Goal: Task Accomplishment & Management: Use online tool/utility

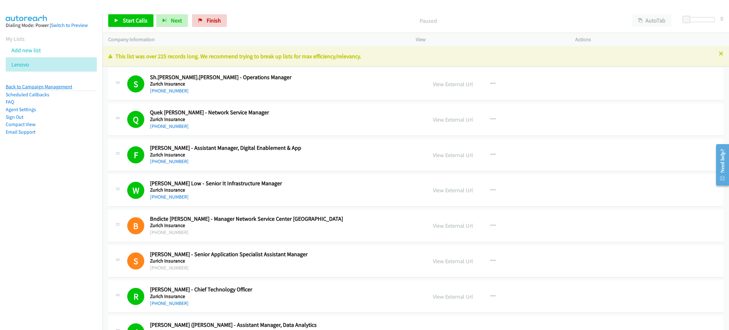
click at [52, 85] on link "Back to Campaign Management" at bounding box center [39, 87] width 66 height 6
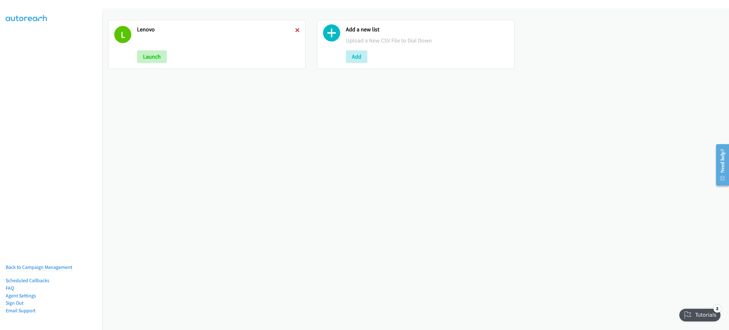
click at [296, 32] on link at bounding box center [297, 30] width 4 height 7
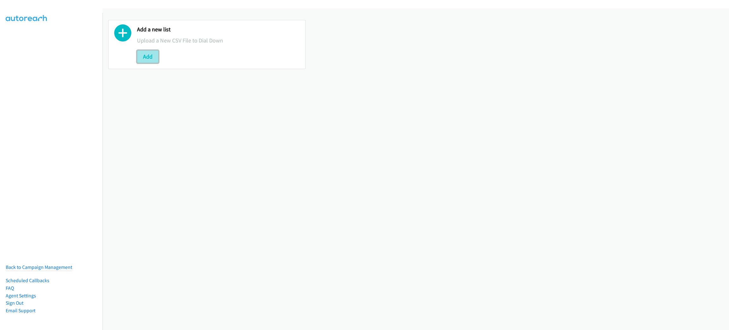
click at [146, 52] on button "Add" at bounding box center [148, 56] width 22 height 13
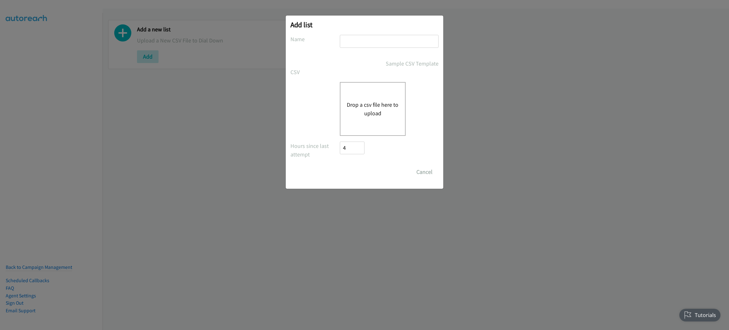
click at [354, 100] on button "Drop a csv file here to upload" at bounding box center [373, 108] width 52 height 17
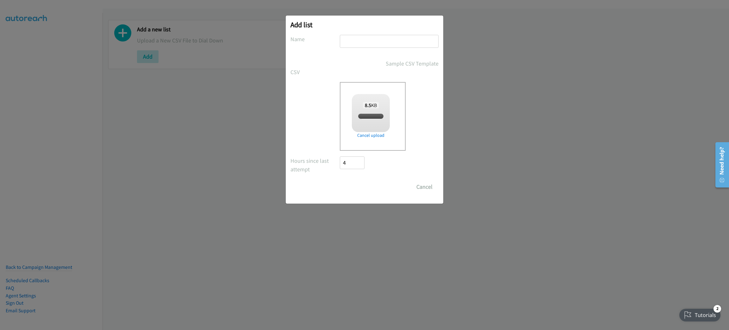
checkbox input "true"
click at [379, 43] on input "text" at bounding box center [389, 41] width 99 height 13
type input "CISCO"
click at [362, 180] on input "Save List" at bounding box center [356, 186] width 33 height 13
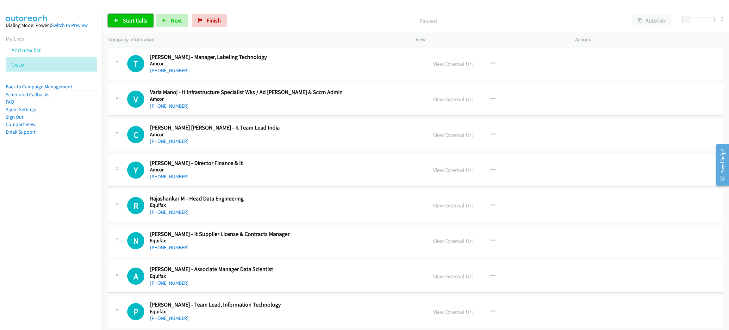
click at [132, 24] on link "Start Calls" at bounding box center [130, 20] width 45 height 13
click at [140, 19] on link "Pause" at bounding box center [125, 20] width 35 height 13
click at [151, 20] on link "Start Calls" at bounding box center [130, 20] width 45 height 13
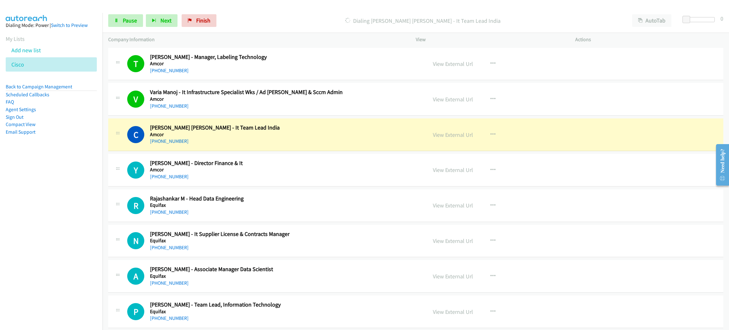
click at [216, 139] on div "+91 97201 01194" at bounding box center [254, 141] width 209 height 8
click at [451, 132] on link "View External Url" at bounding box center [453, 134] width 40 height 7
click at [124, 21] on span "Pause" at bounding box center [130, 20] width 14 height 7
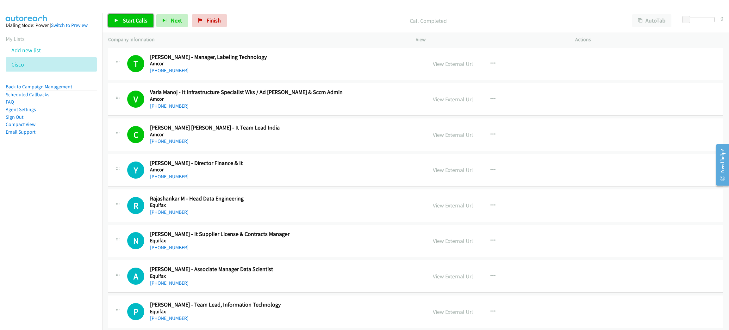
click at [131, 18] on span "Start Calls" at bounding box center [135, 20] width 25 height 7
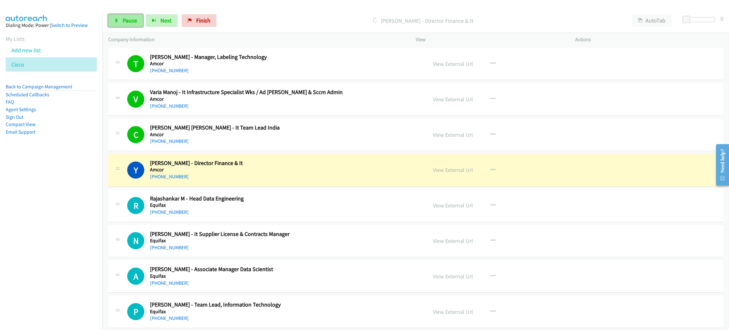
click at [124, 23] on span "Pause" at bounding box center [130, 20] width 14 height 7
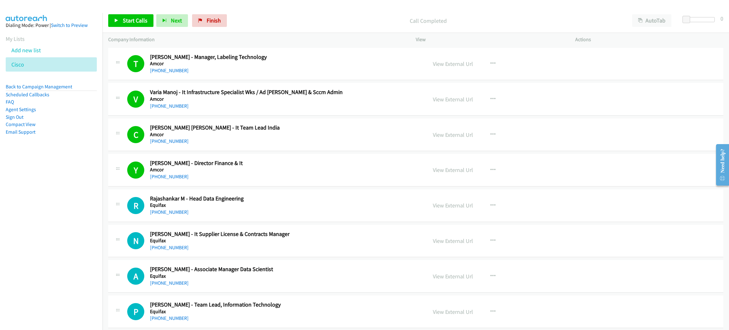
click at [627, 307] on div "P Callback Scheduled Pradeep Kumar - Team Lead, Information Technology Equifax …" at bounding box center [415, 311] width 615 height 33
click at [138, 18] on span "Start Calls" at bounding box center [135, 20] width 25 height 7
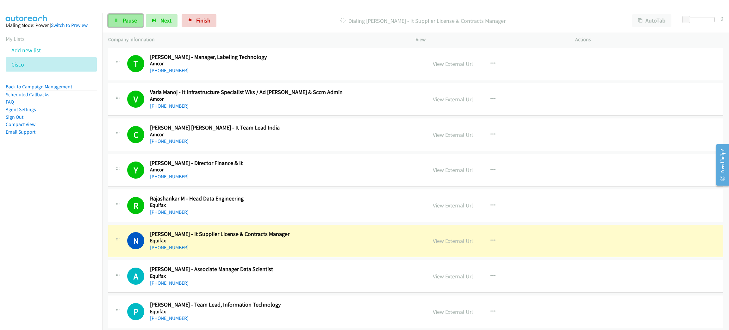
click at [128, 21] on span "Pause" at bounding box center [130, 20] width 14 height 7
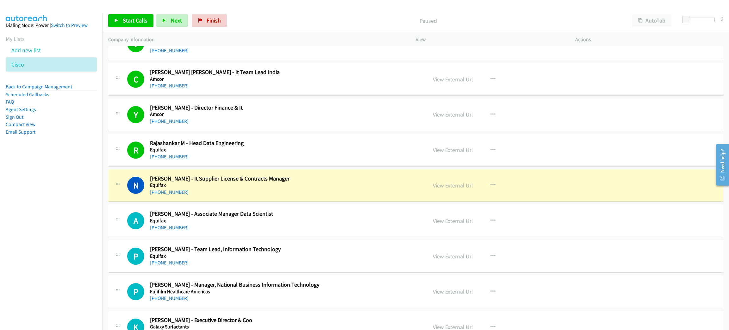
scroll to position [95, 0]
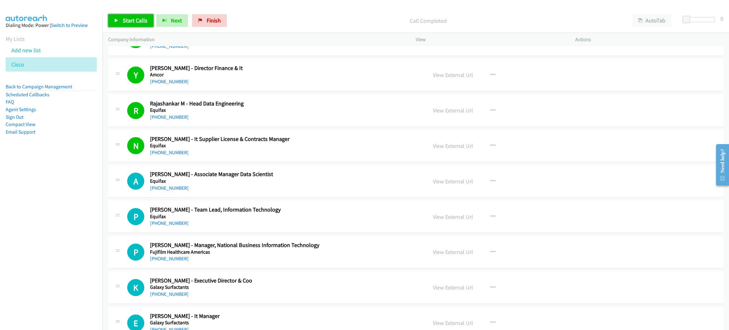
click at [139, 22] on span "Start Calls" at bounding box center [135, 20] width 25 height 7
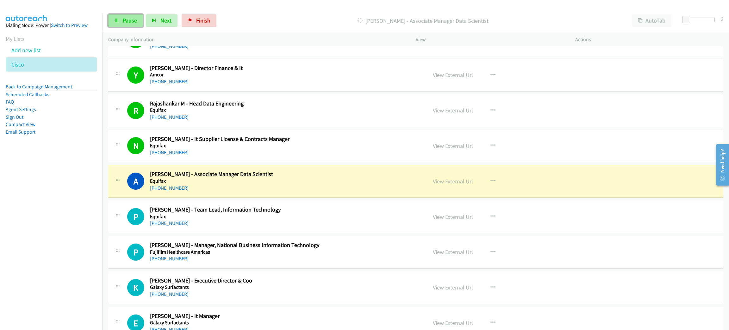
click at [123, 17] on span "Pause" at bounding box center [130, 20] width 14 height 7
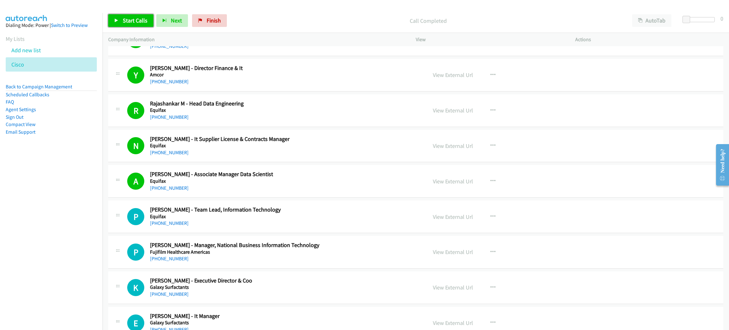
click at [148, 22] on link "Start Calls" at bounding box center [130, 20] width 45 height 13
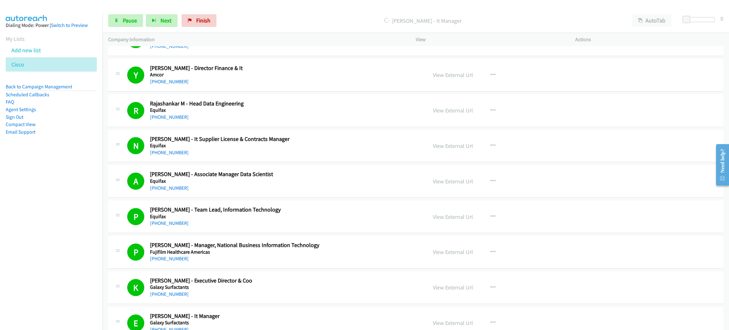
click at [120, 28] on div "Start Calls Pause Next Finish Dialing Rajendra Banerjee - It Manager AutoTab Au…" at bounding box center [416, 21] width 626 height 24
click at [121, 23] on link "Pause" at bounding box center [125, 20] width 35 height 13
click at [136, 22] on span "Start Calls" at bounding box center [135, 20] width 25 height 7
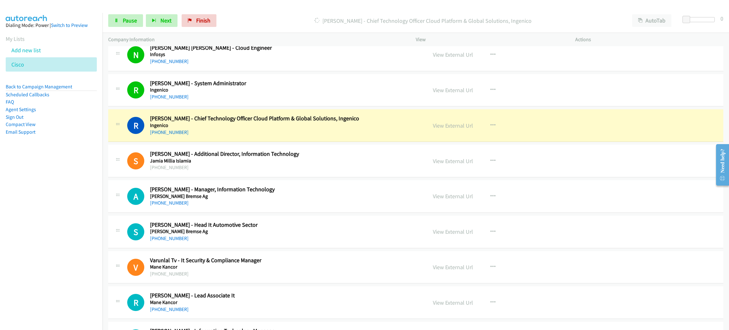
scroll to position [712, 0]
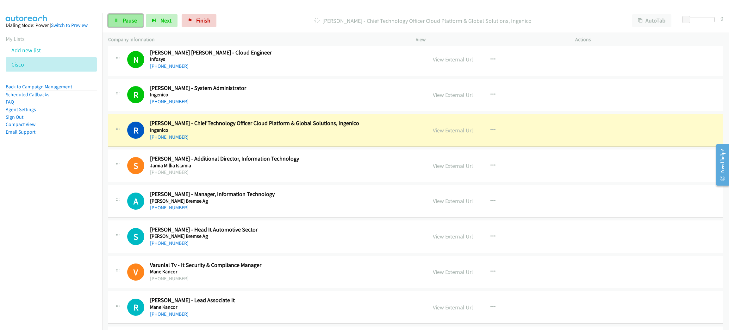
click at [120, 22] on link "Pause" at bounding box center [125, 20] width 35 height 13
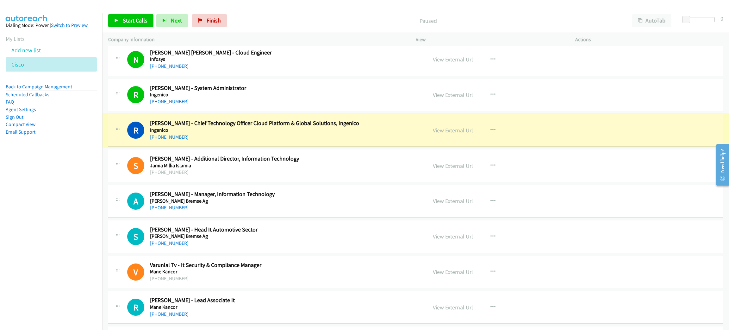
click at [452, 133] on link "View External Url" at bounding box center [453, 130] width 40 height 7
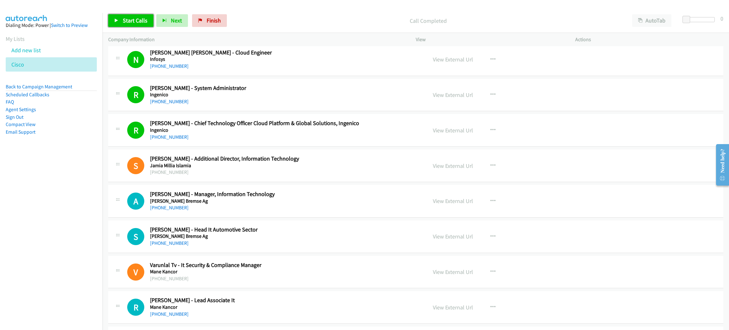
click at [136, 25] on link "Start Calls" at bounding box center [130, 20] width 45 height 13
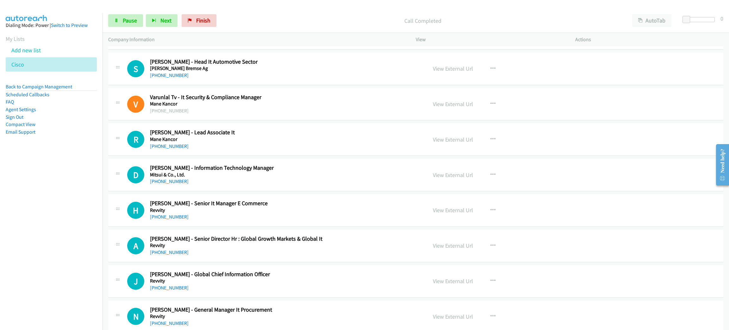
scroll to position [807, 0]
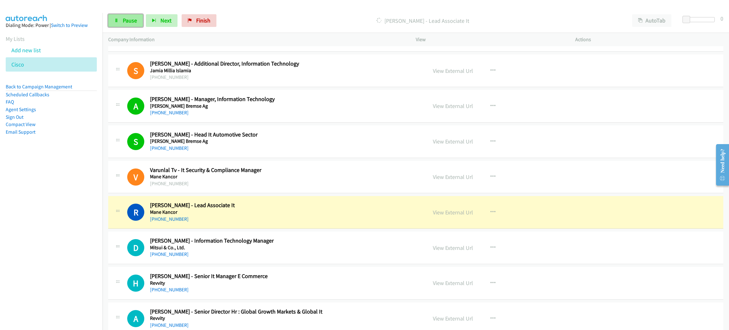
click at [131, 22] on span "Pause" at bounding box center [130, 20] width 14 height 7
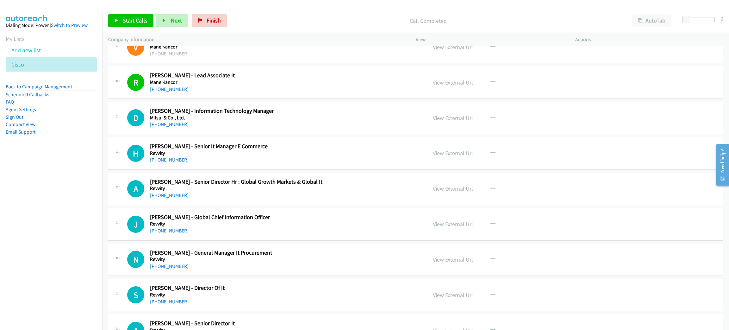
scroll to position [949, 0]
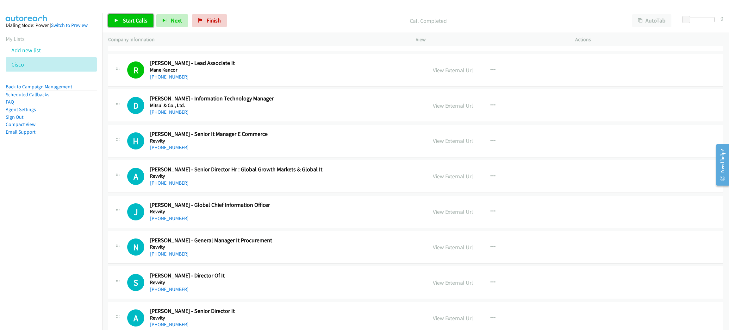
click at [139, 17] on span "Start Calls" at bounding box center [135, 20] width 25 height 7
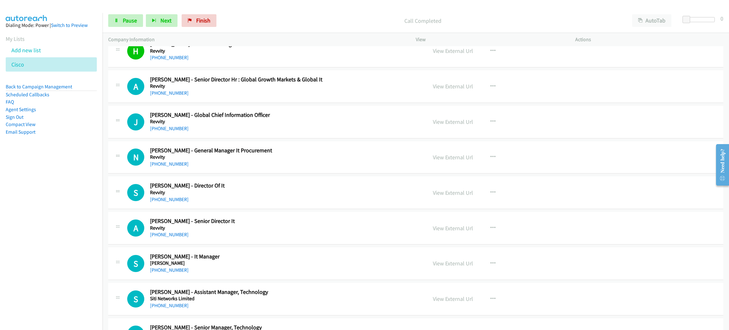
scroll to position [1044, 0]
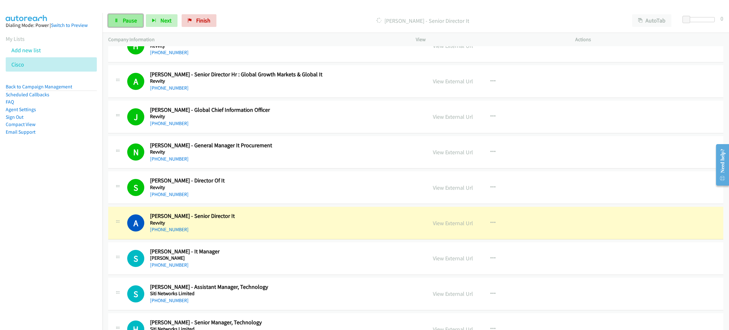
click at [139, 25] on link "Pause" at bounding box center [125, 20] width 35 height 13
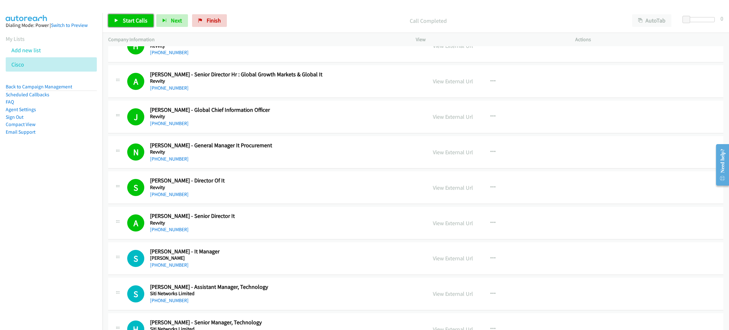
click at [135, 24] on link "Start Calls" at bounding box center [130, 20] width 45 height 13
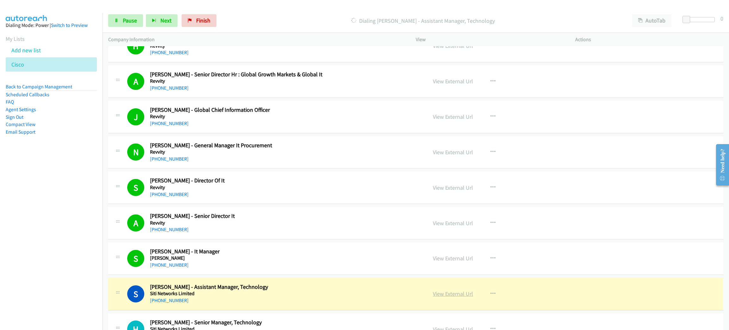
click at [457, 297] on link "View External Url" at bounding box center [453, 293] width 40 height 7
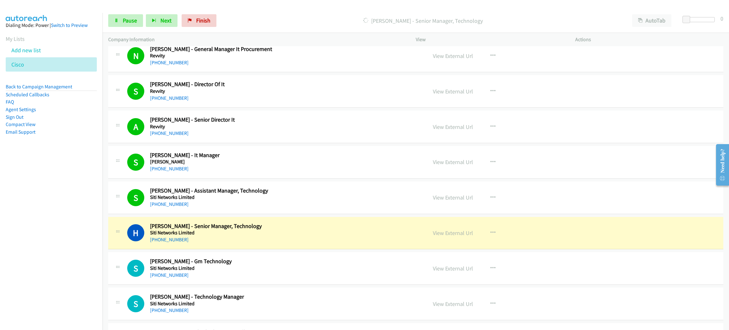
scroll to position [1186, 0]
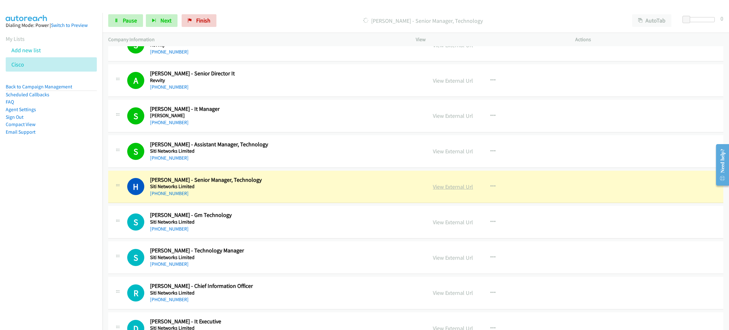
click at [445, 188] on link "View External Url" at bounding box center [453, 186] width 40 height 7
click at [118, 16] on link "Pause" at bounding box center [125, 20] width 35 height 13
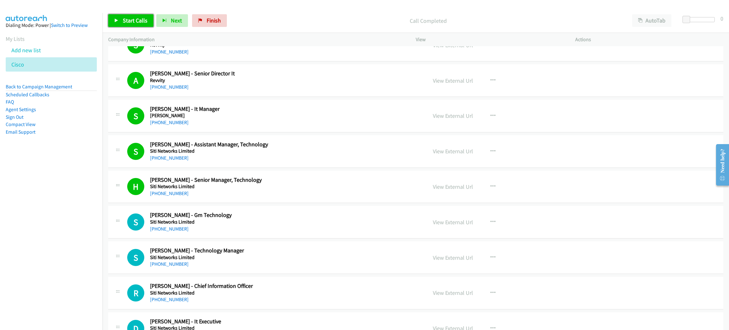
click at [142, 22] on span "Start Calls" at bounding box center [135, 20] width 25 height 7
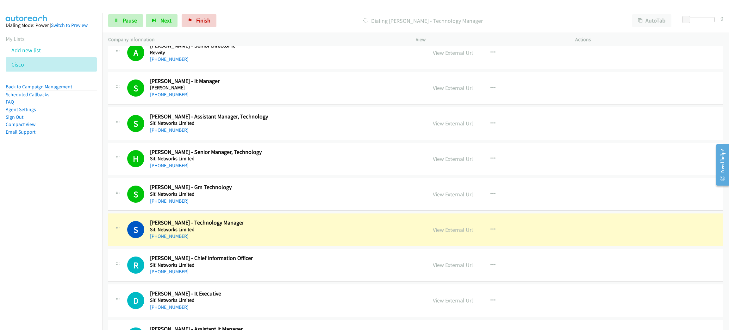
scroll to position [1321, 0]
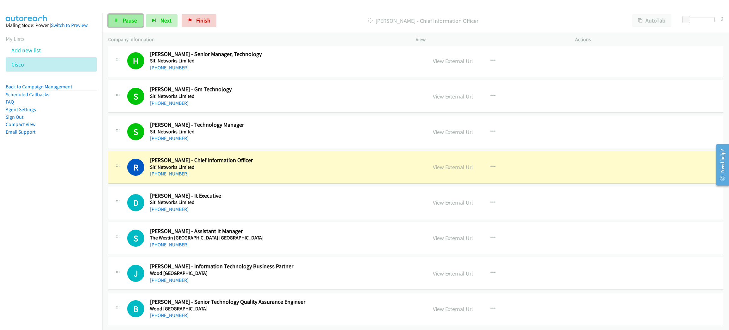
click at [132, 24] on link "Pause" at bounding box center [125, 20] width 35 height 13
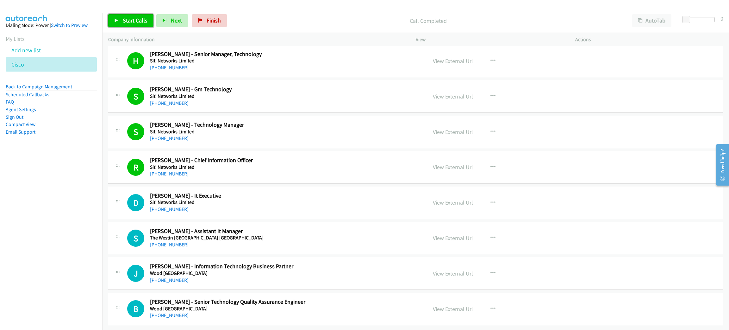
click at [126, 22] on span "Start Calls" at bounding box center [135, 20] width 25 height 7
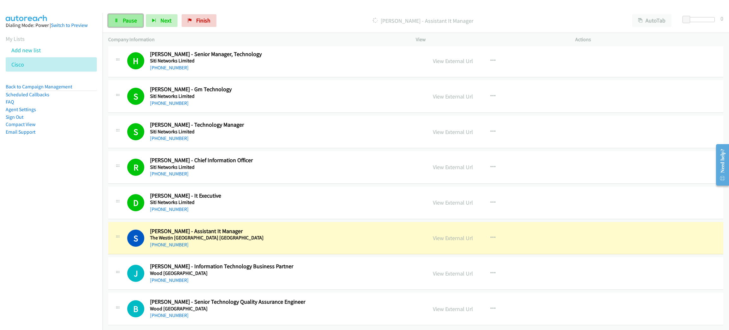
click at [131, 20] on span "Pause" at bounding box center [130, 20] width 14 height 7
click at [461, 234] on link "View External Url" at bounding box center [453, 237] width 40 height 7
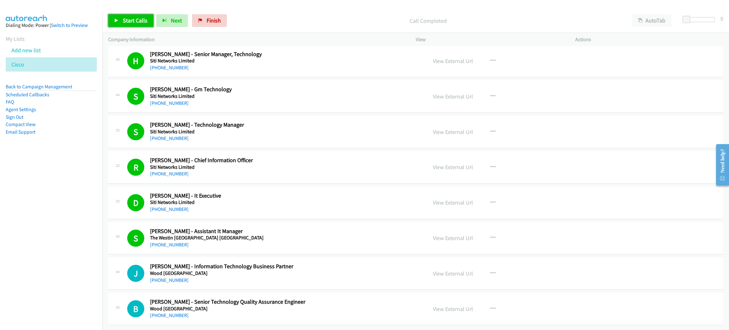
click at [127, 20] on span "Start Calls" at bounding box center [135, 20] width 25 height 7
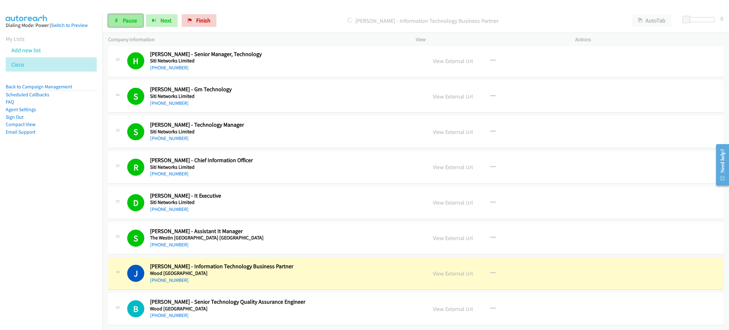
click at [133, 23] on span "Pause" at bounding box center [130, 20] width 14 height 7
click at [332, 276] on div "+91 94323 24882" at bounding box center [254, 280] width 209 height 8
click at [463, 270] on link "View External Url" at bounding box center [453, 273] width 40 height 7
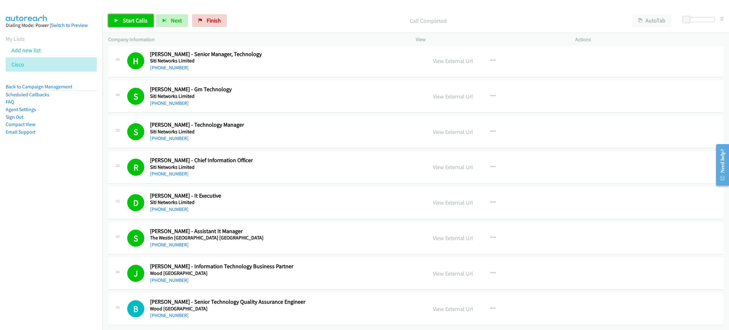
click at [128, 22] on span "Start Calls" at bounding box center [135, 20] width 25 height 7
click at [50, 85] on link "Back to Campaign Management" at bounding box center [39, 87] width 66 height 6
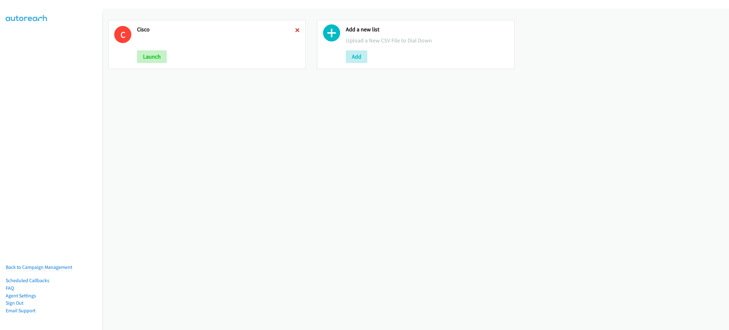
click at [295, 31] on icon at bounding box center [297, 30] width 4 height 4
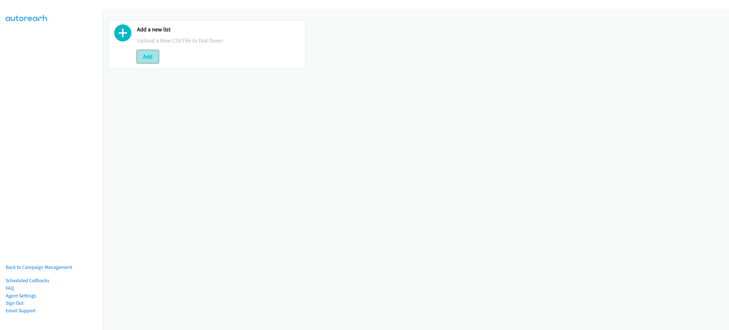
click at [146, 58] on button "Add" at bounding box center [148, 56] width 22 height 13
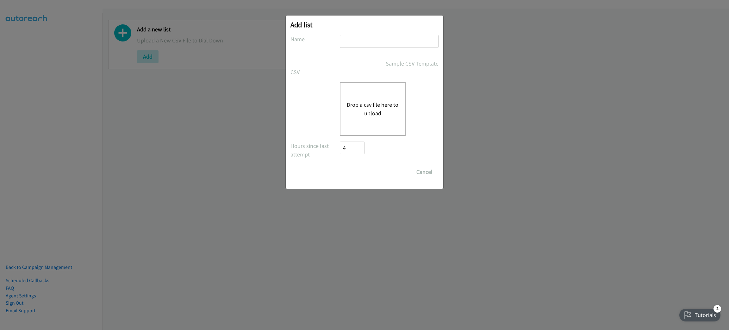
click at [379, 116] on button "Drop a csv file here to upload" at bounding box center [373, 108] width 52 height 17
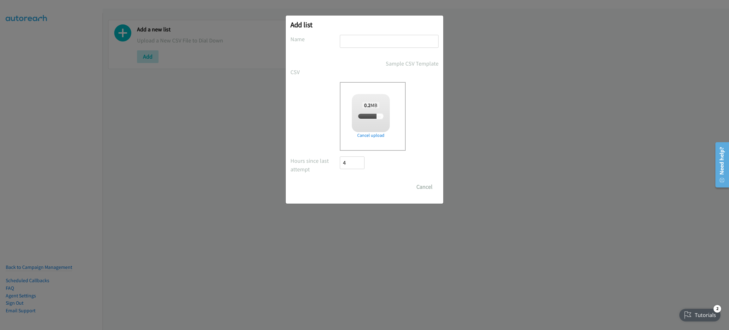
click at [377, 49] on div at bounding box center [389, 44] width 99 height 19
click at [377, 45] on input "text" at bounding box center [389, 41] width 99 height 13
checkbox input "true"
type input "LENOVO"
click at [340, 180] on input "Save List" at bounding box center [356, 186] width 33 height 13
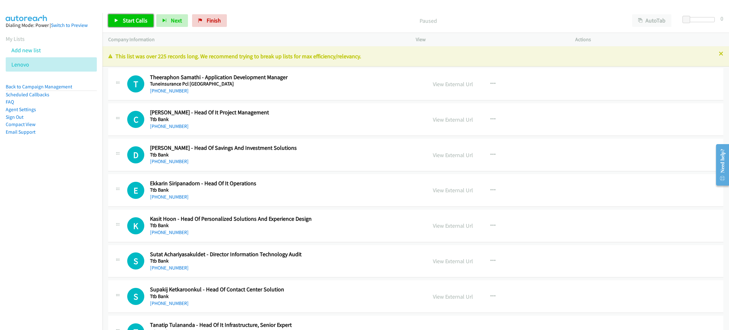
click at [140, 20] on span "Start Calls" at bounding box center [135, 20] width 25 height 7
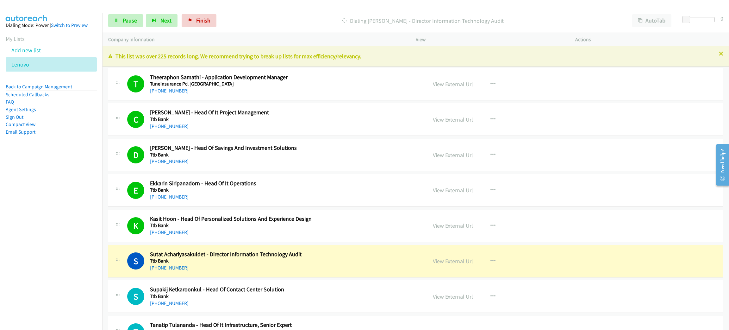
drag, startPoint x: 331, startPoint y: 259, endPoint x: 351, endPoint y: 252, distance: 21.1
click at [330, 260] on h5 "Ttb Bank" at bounding box center [284, 261] width 268 height 6
click at [449, 261] on link "View External Url" at bounding box center [453, 260] width 40 height 7
click at [124, 22] on span "Pause" at bounding box center [130, 20] width 14 height 7
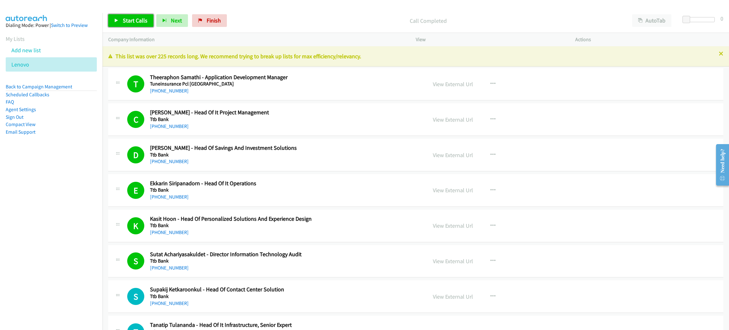
click at [140, 24] on link "Start Calls" at bounding box center [130, 20] width 45 height 13
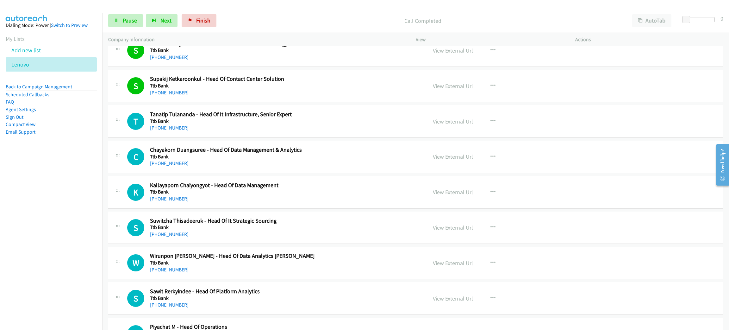
scroll to position [237, 0]
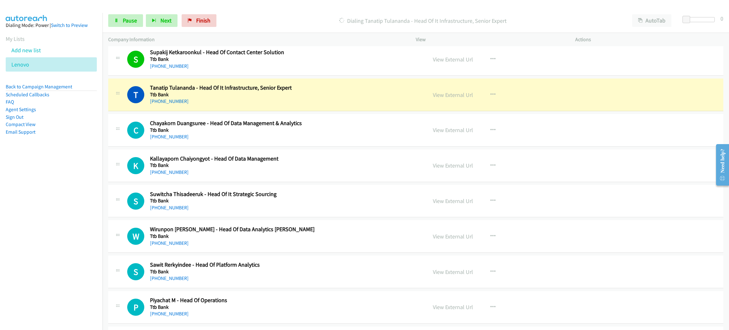
click at [326, 100] on div "[PHONE_NUMBER]" at bounding box center [284, 101] width 268 height 8
click at [449, 92] on link "View External Url" at bounding box center [453, 94] width 40 height 7
click at [126, 21] on span "Pause" at bounding box center [130, 20] width 14 height 7
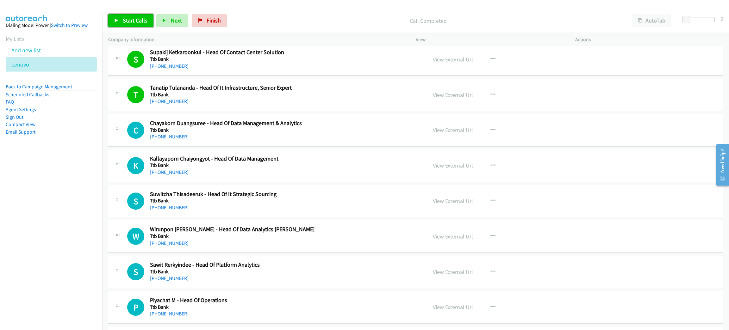
click at [145, 21] on span "Start Calls" at bounding box center [135, 20] width 25 height 7
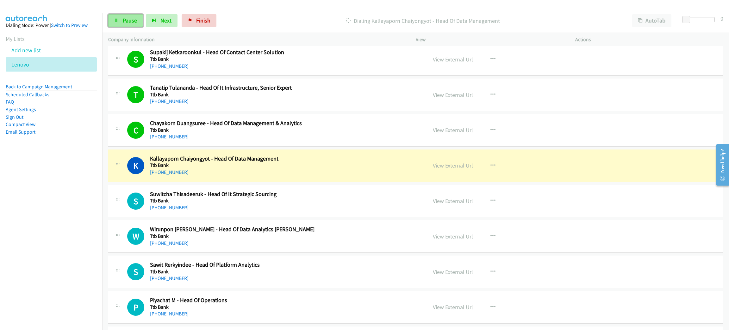
click at [128, 20] on span "Pause" at bounding box center [130, 20] width 14 height 7
